Goal: Obtain resource: Obtain resource

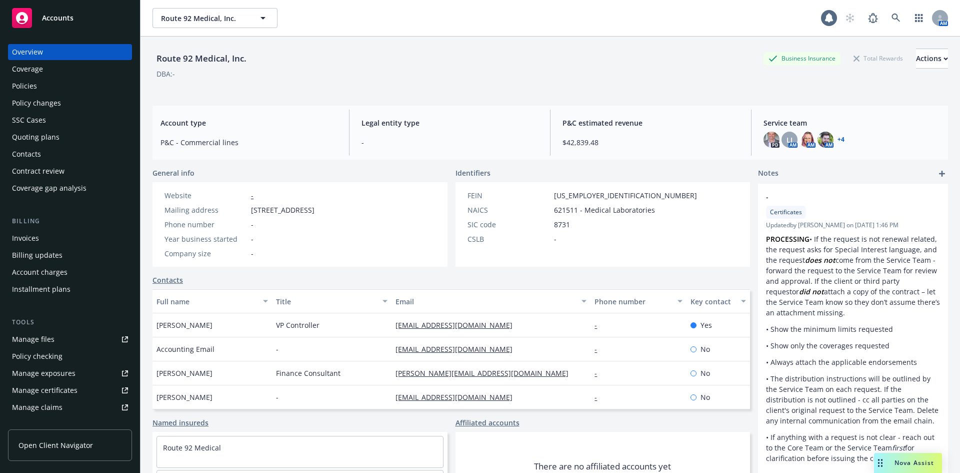
click at [45, 337] on div "Manage files" at bounding box center [33, 339] width 43 height 16
click at [405, 59] on div "Route 92 Medical, Inc. Business Insurance Total Rewards Actions" at bounding box center [551, 59] width 796 height 20
click at [417, 83] on div "Route 92 Medical, Inc. Business Insurance Total Rewards Actions DBA: -" at bounding box center [551, 69] width 796 height 41
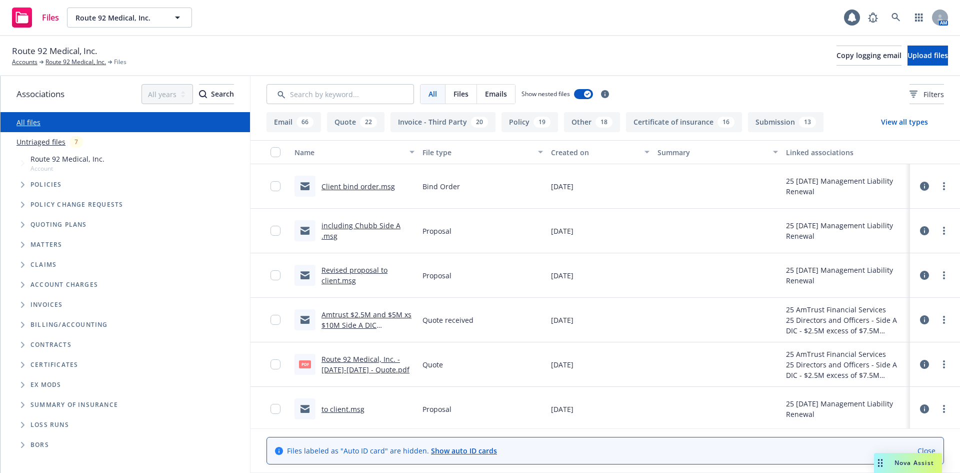
click at [24, 428] on span "Folder Tree Example" at bounding box center [23, 425] width 16 height 16
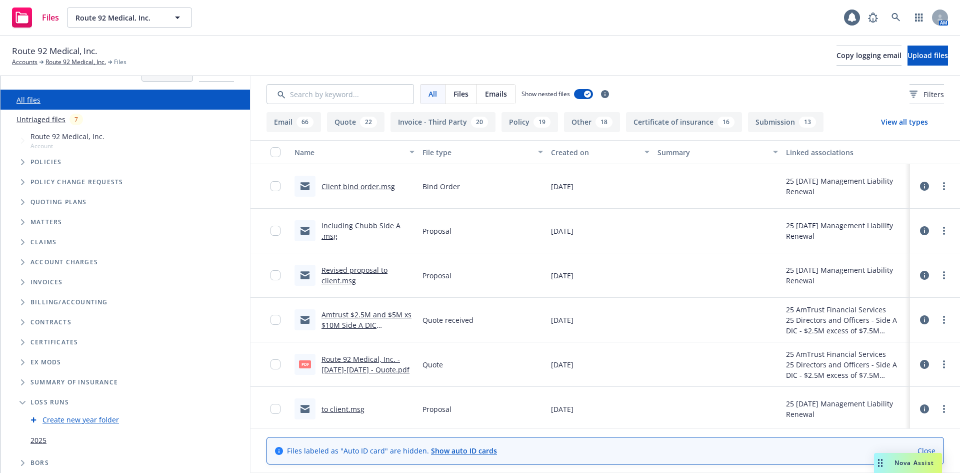
click at [40, 438] on link "2025" at bounding box center [39, 440] width 16 height 11
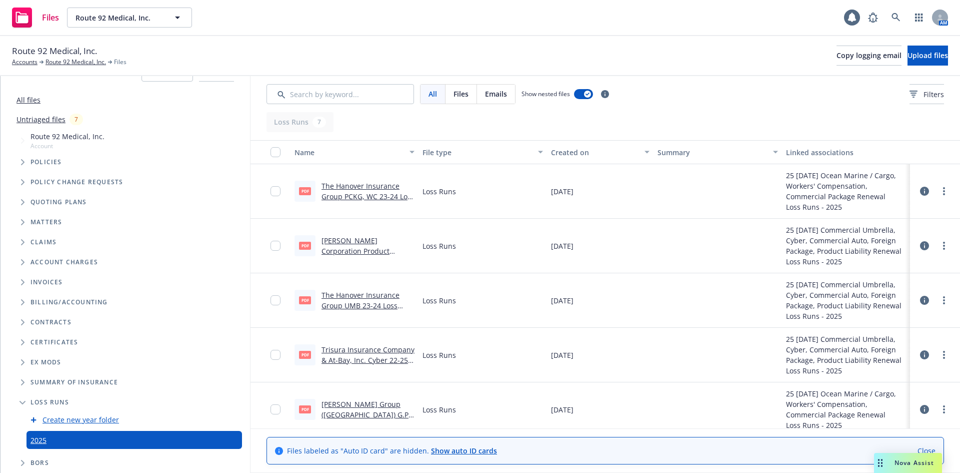
click at [366, 251] on link "[PERSON_NAME] Corporation Product Liability 17-25 Loss Runs - Valued [DATE].pdf" at bounding box center [365, 256] width 87 height 41
